Goal: Task Accomplishment & Management: Use online tool/utility

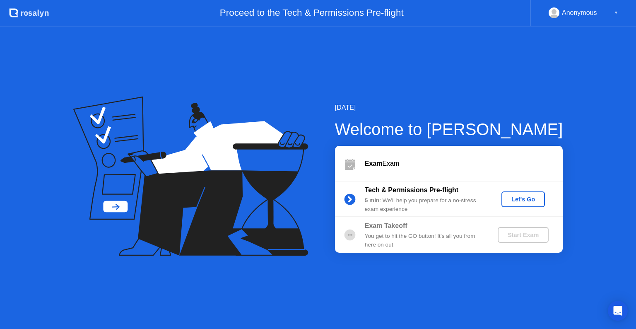
click at [517, 197] on div "Let's Go" at bounding box center [523, 199] width 37 height 7
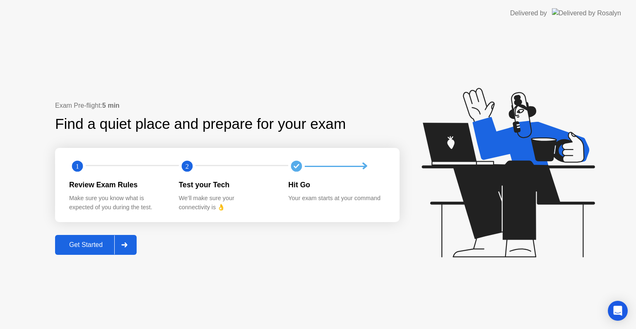
click at [91, 245] on div "Get Started" at bounding box center [86, 244] width 57 height 7
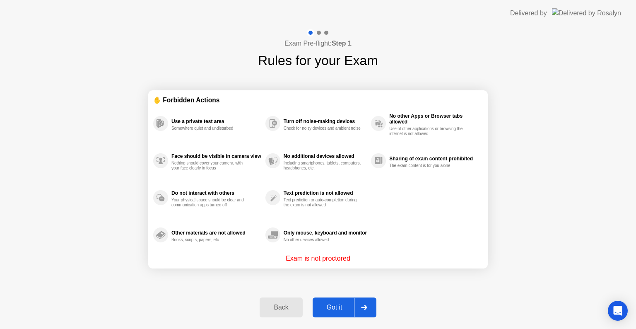
click at [336, 306] on div "Got it" at bounding box center [334, 307] width 39 height 7
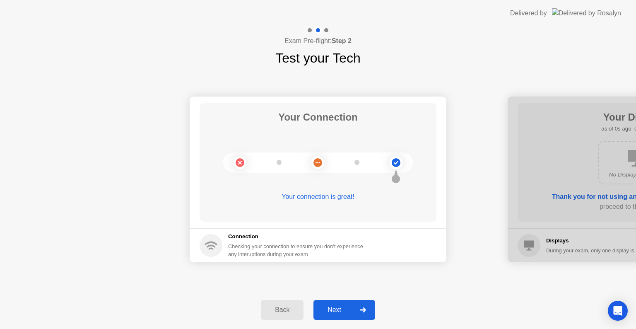
click at [345, 307] on div "Next" at bounding box center [334, 309] width 37 height 7
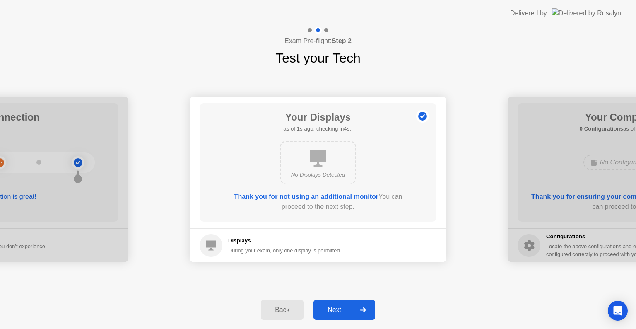
click at [344, 303] on button "Next" at bounding box center [345, 310] width 62 height 20
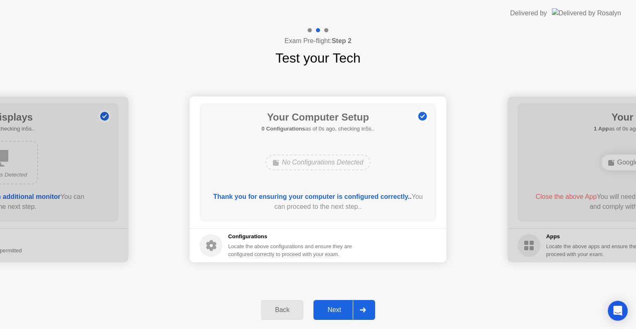
click at [343, 312] on div "Next" at bounding box center [334, 309] width 37 height 7
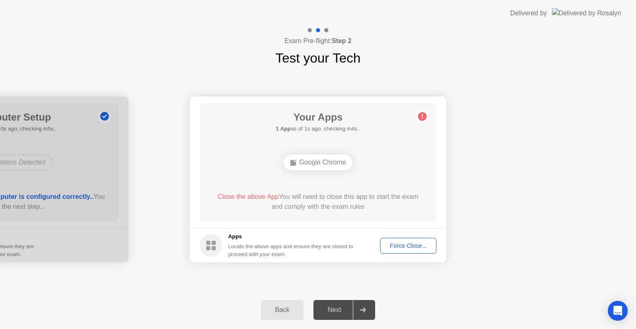
click at [400, 244] on div "Force Close..." at bounding box center [408, 245] width 51 height 7
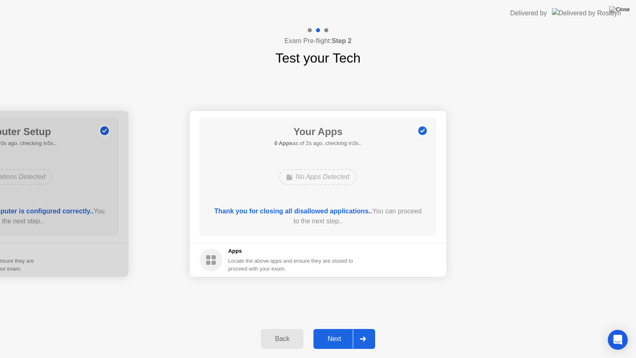
click at [330, 329] on div "Next" at bounding box center [334, 338] width 37 height 7
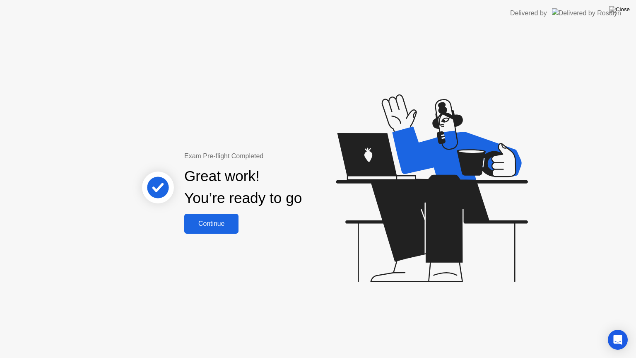
click at [222, 222] on div "Continue" at bounding box center [211, 223] width 49 height 7
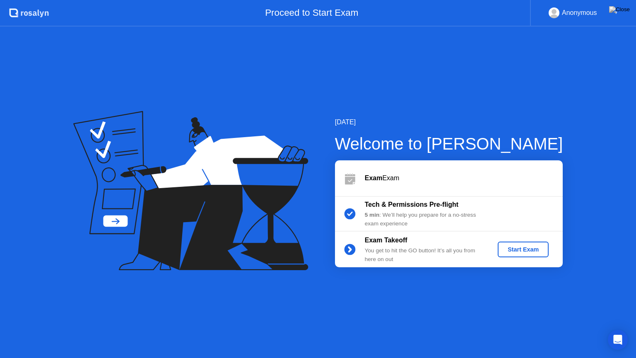
click at [512, 251] on div "Start Exam" at bounding box center [523, 249] width 44 height 7
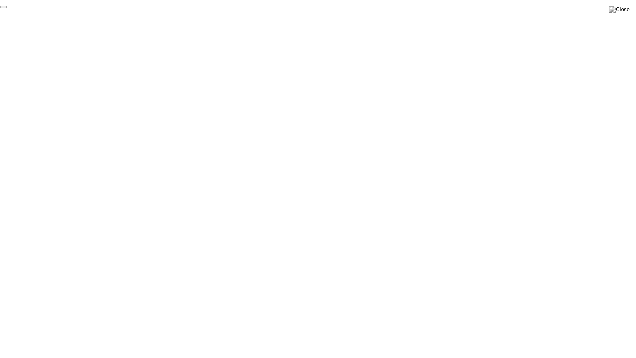
click div "End Proctoring Session"
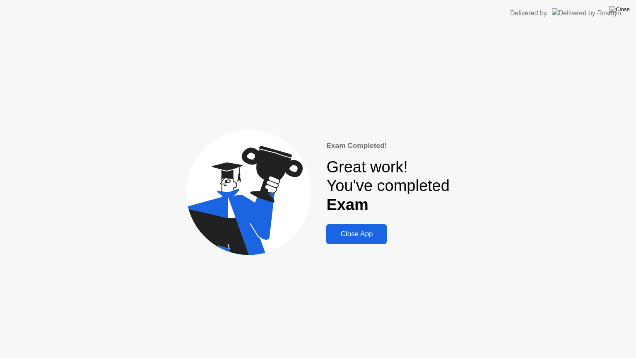
click at [371, 237] on div "Close App" at bounding box center [357, 234] width 56 height 8
